Goal: Task Accomplishment & Management: Use online tool/utility

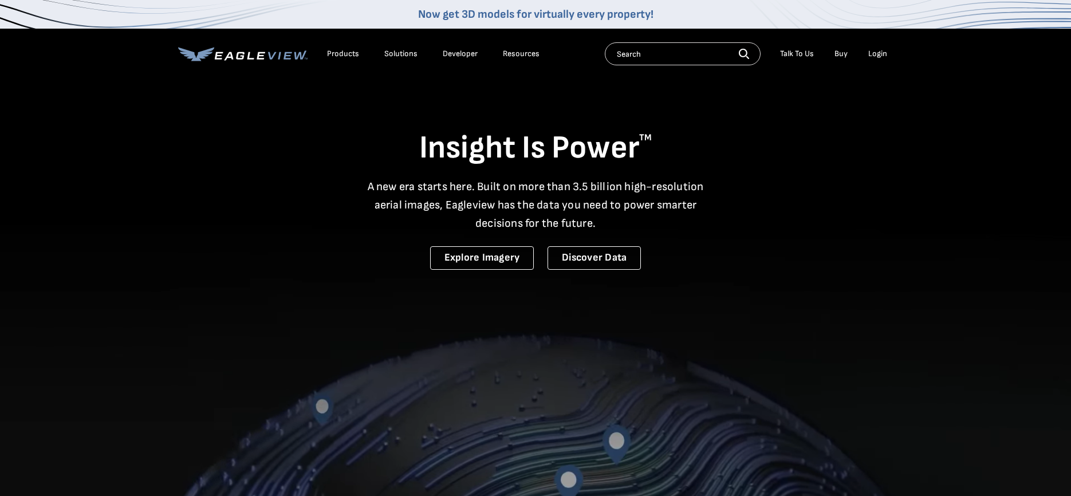
click at [876, 53] on div "Login" at bounding box center [877, 54] width 19 height 10
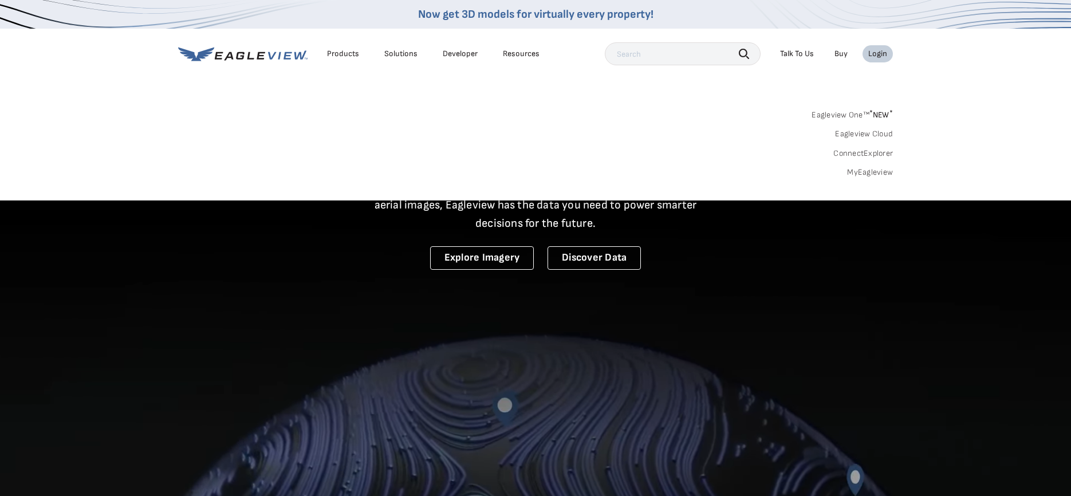
click at [870, 171] on link "MyEagleview" at bounding box center [870, 172] width 46 height 10
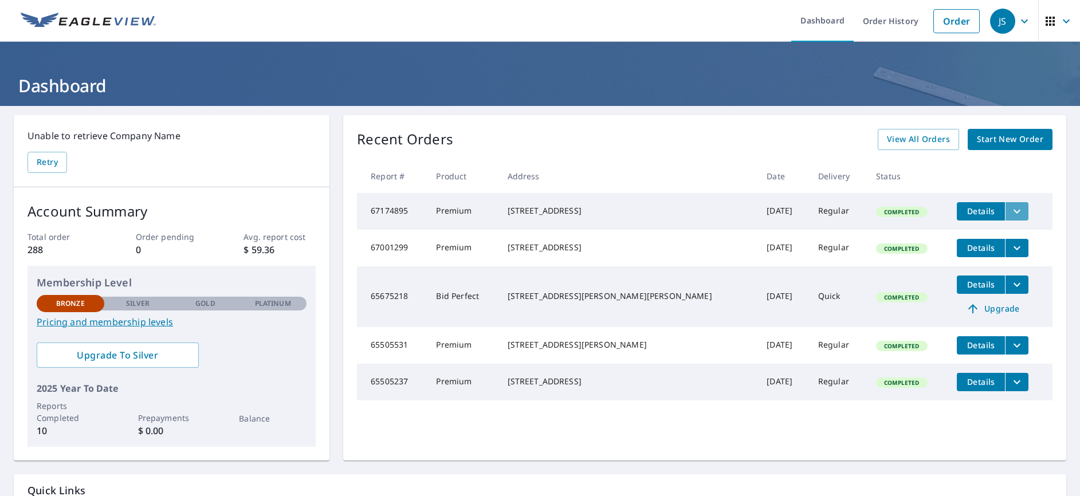
click at [1010, 212] on icon "filesDropdownBtn-67174895" at bounding box center [1017, 212] width 14 height 14
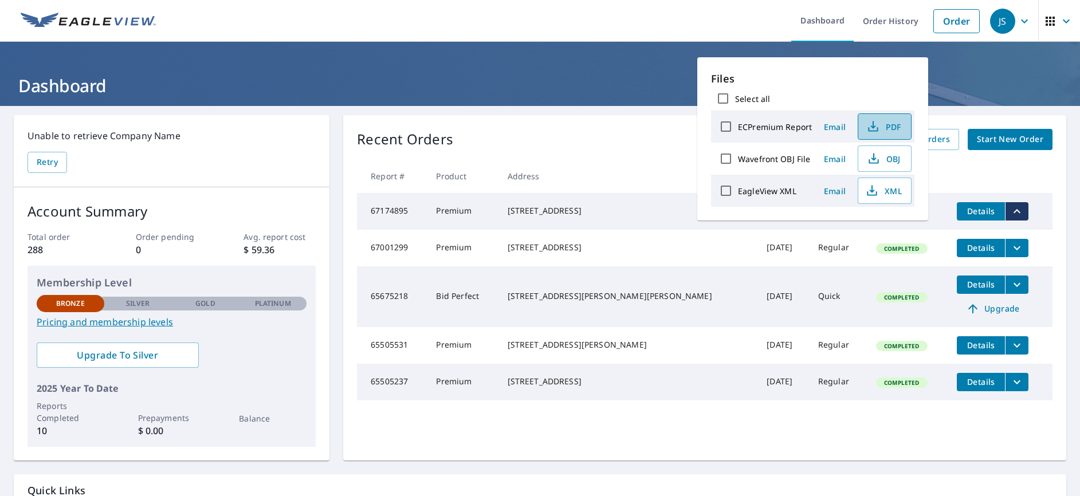
click at [895, 128] on span "PDF" at bounding box center [883, 127] width 37 height 14
